Goal: Find contact information: Find contact information

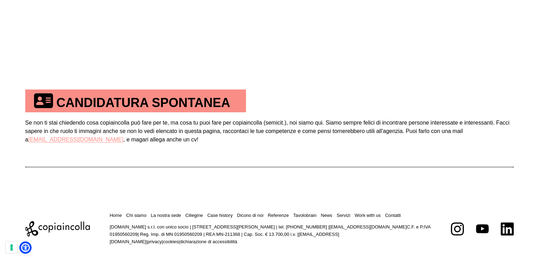
click at [424, 127] on td "Se non ti stai chiedendo cosa copiaincolla può fare per te, ma cosa tu puoi far…" at bounding box center [269, 139] width 489 height 54
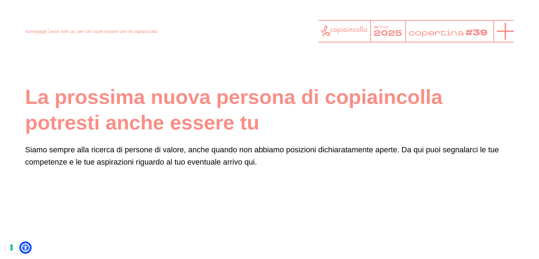
click at [498, 27] on icon at bounding box center [505, 31] width 17 height 17
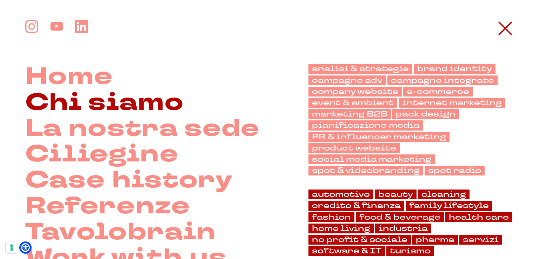
click at [114, 102] on link "Chi siamo" at bounding box center [104, 103] width 159 height 26
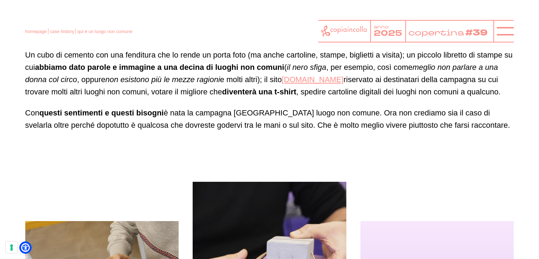
scroll to position [1497, 0]
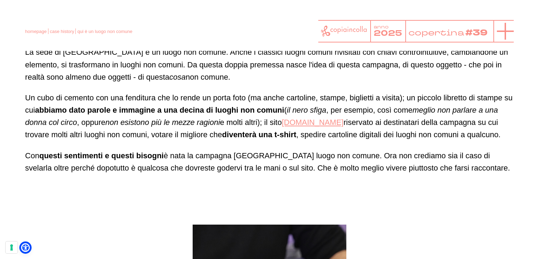
click at [502, 28] on icon at bounding box center [505, 31] width 17 height 17
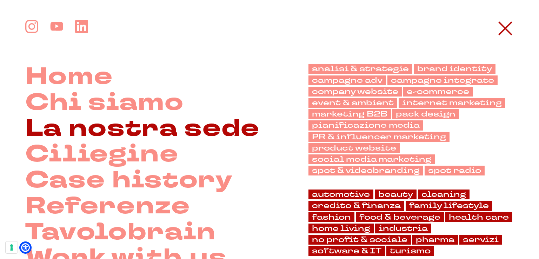
click at [147, 135] on link "La nostra sede" at bounding box center [142, 129] width 234 height 26
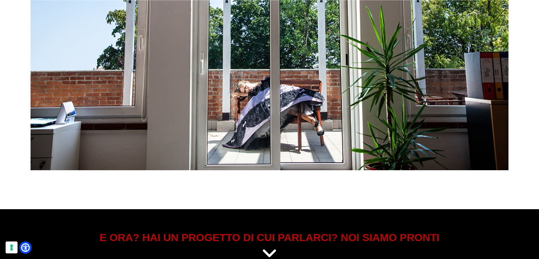
scroll to position [2941, 0]
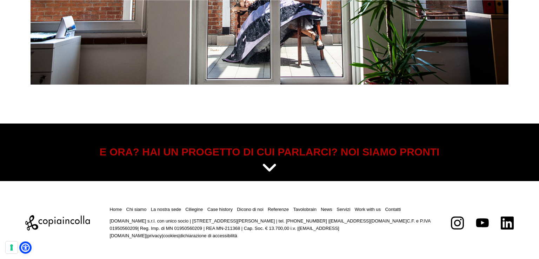
click at [259, 172] on link at bounding box center [270, 168] width 478 height 18
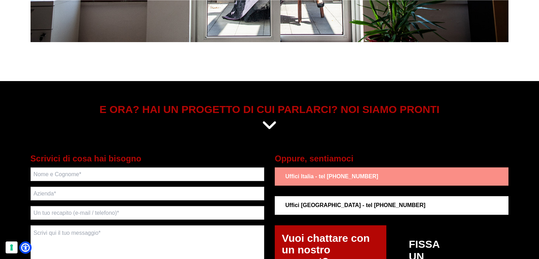
scroll to position [3067, 0]
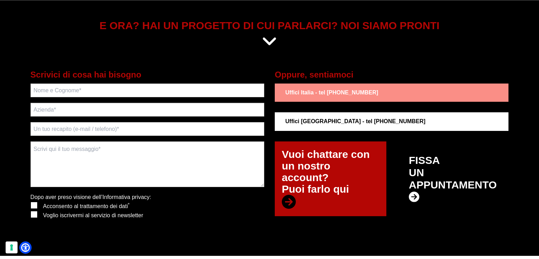
drag, startPoint x: 347, startPoint y: 170, endPoint x: 376, endPoint y: 69, distance: 104.9
click at [376, 69] on h5 "Oppure, sentiamoci" at bounding box center [392, 75] width 234 height 12
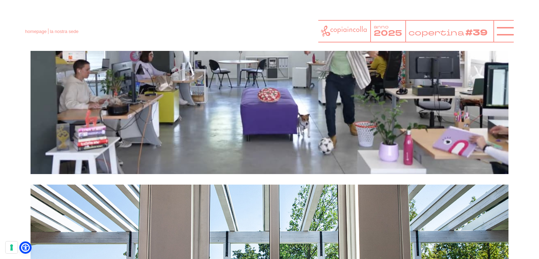
scroll to position [2576, 0]
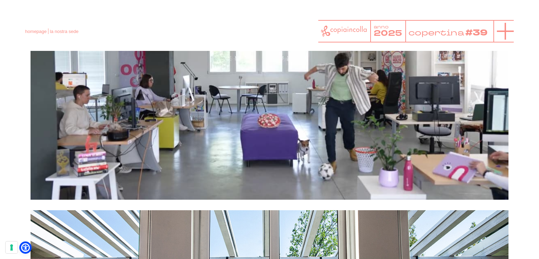
click at [502, 34] on icon at bounding box center [505, 31] width 17 height 17
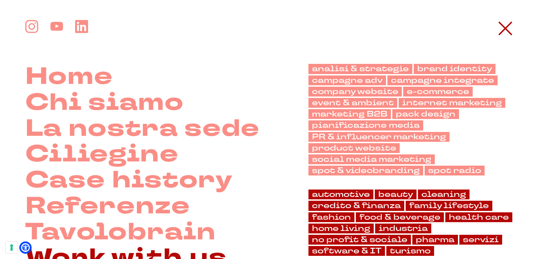
click at [152, 249] on link "Work with us" at bounding box center [126, 258] width 202 height 26
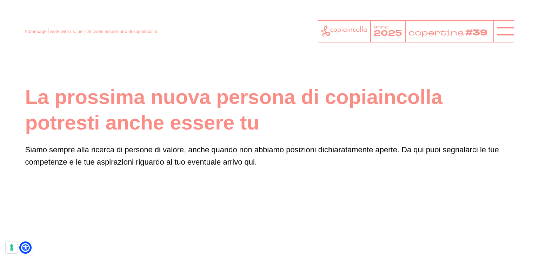
click at [469, 89] on h1 "La prossima nuova persona di copiaincolla potresti anche essere tu" at bounding box center [269, 109] width 489 height 51
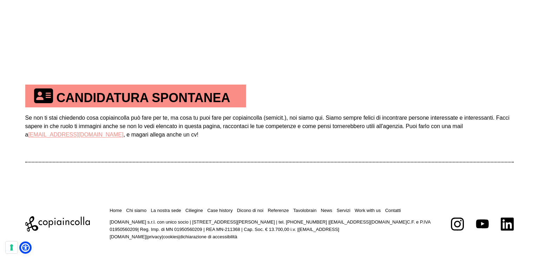
scroll to position [427, 0]
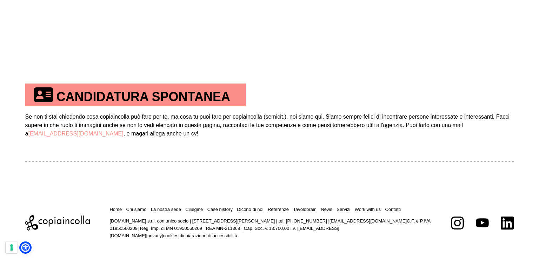
click at [76, 133] on link "[EMAIL_ADDRESS][DOMAIN_NAME]" at bounding box center [75, 133] width 95 height 6
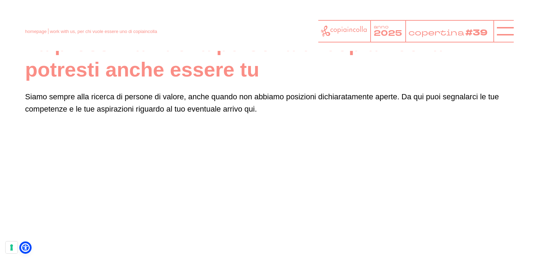
scroll to position [34, 0]
